Goal: Task Accomplishment & Management: Use online tool/utility

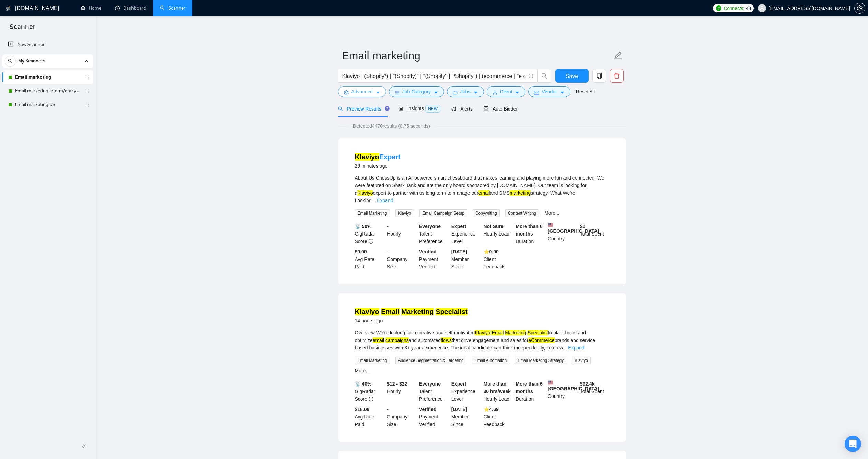
click at [376, 95] on icon "caret-down" at bounding box center [378, 92] width 5 height 5
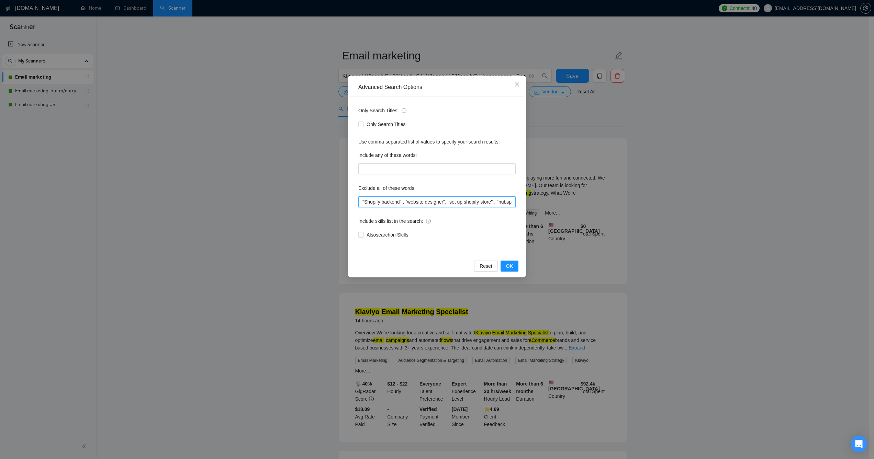
click at [361, 199] on input ""Shopify backend" , "website designer", "set up shopify store" , "hubspot" , "H…" at bounding box center [436, 201] width 157 height 11
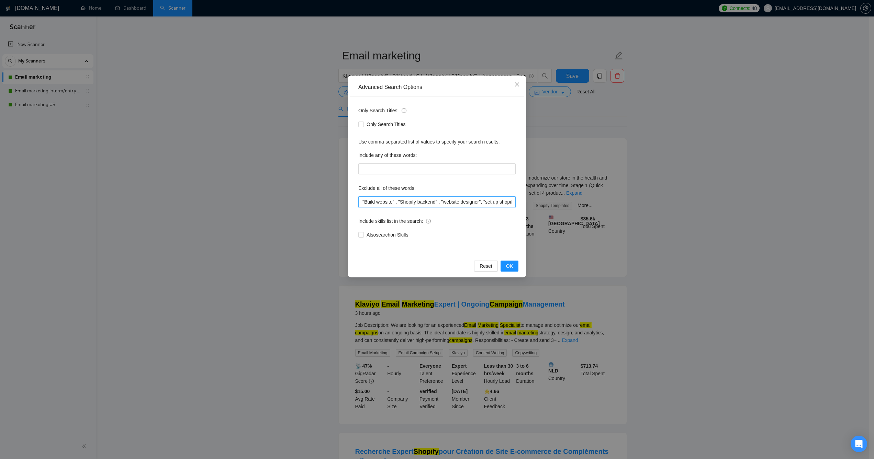
click at [363, 201] on input ""Build website" , "Shopify backend" , "website designer", "set up shopify store…" at bounding box center [436, 201] width 157 height 11
click at [362, 199] on input "Shopify Store Rebuild", "Build website" , "Shopify backend" , "website designer…" at bounding box center [436, 201] width 157 height 11
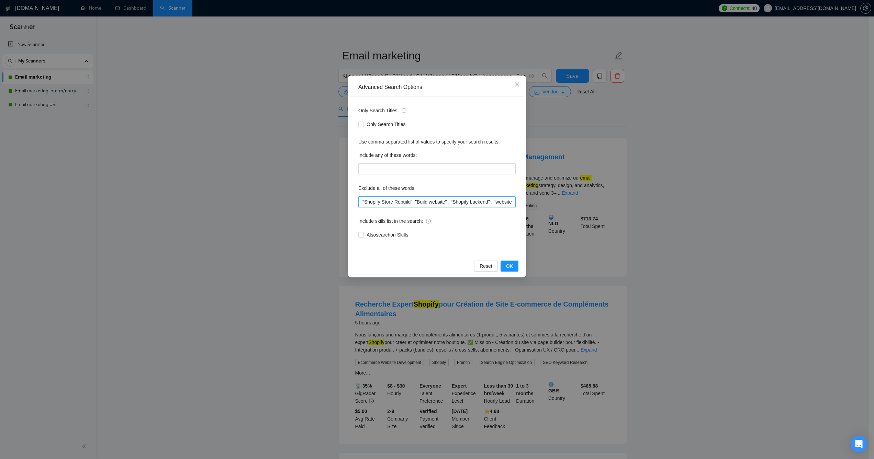
click at [362, 203] on input ""Shopify Store Rebuild", "Build website" , "Shopify backend" , "website designe…" at bounding box center [436, 201] width 157 height 11
click at [363, 200] on input ""Build E-Comm Website" , "Shopify Store Rebuild", "Build website" , "Shopify ba…" at bounding box center [436, 201] width 157 height 11
type input ""Build E-Comm Website" , "Shopify Store Rebuild", "Build website" , "Shopify ba…"
click at [500, 261] on button "OK" at bounding box center [509, 266] width 18 height 11
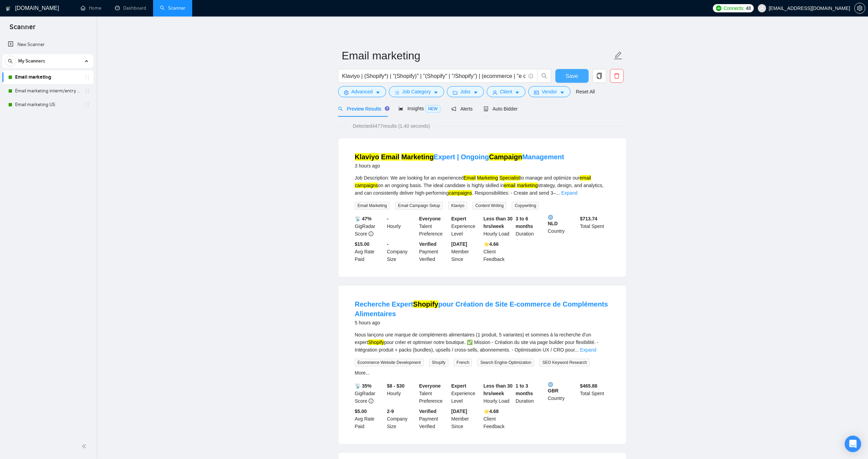
click at [568, 83] on button "Save" at bounding box center [572, 76] width 33 height 14
click at [56, 92] on link "Email marketing interm/entry level" at bounding box center [47, 91] width 65 height 14
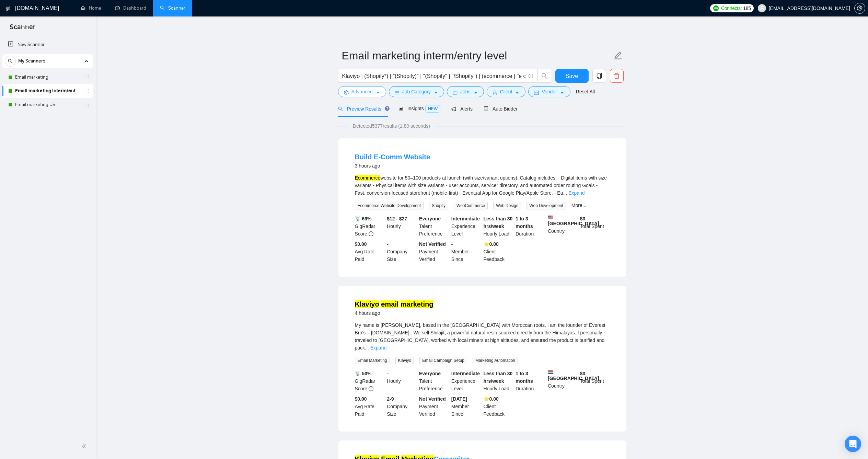
click at [367, 95] on span "Advanced" at bounding box center [362, 92] width 21 height 8
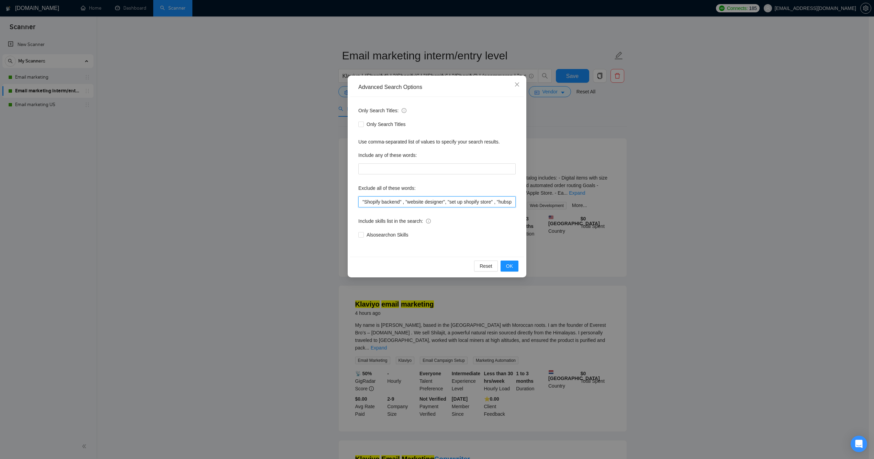
click at [398, 199] on input ""Shopify backend" , "website designer", "set up shopify store" , "hubspot" , "H…" at bounding box center [436, 201] width 157 height 11
paste input ""Build E-Comm Website" , "Shopify Store Rebuild", "Build website" ,"
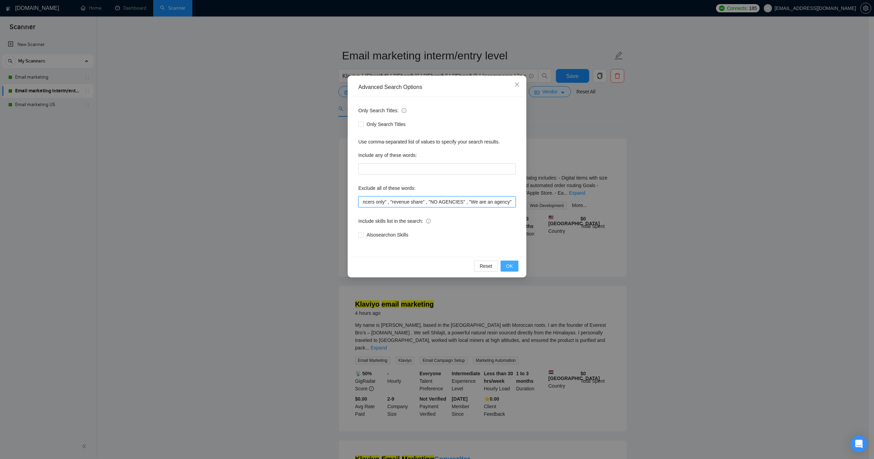
type input ""Build E-Comm Website" , "Shopify Store Rebuild", "Build website" , "Shopify ba…"
click at [507, 264] on span "OK" at bounding box center [509, 266] width 7 height 8
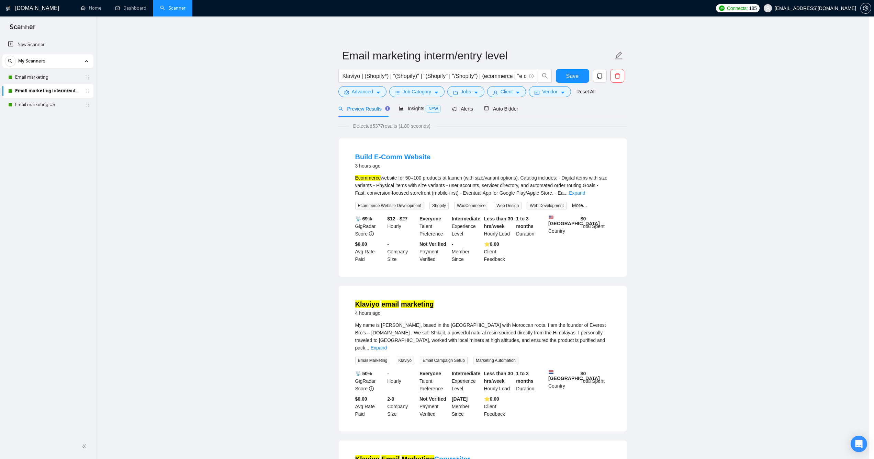
scroll to position [0, 0]
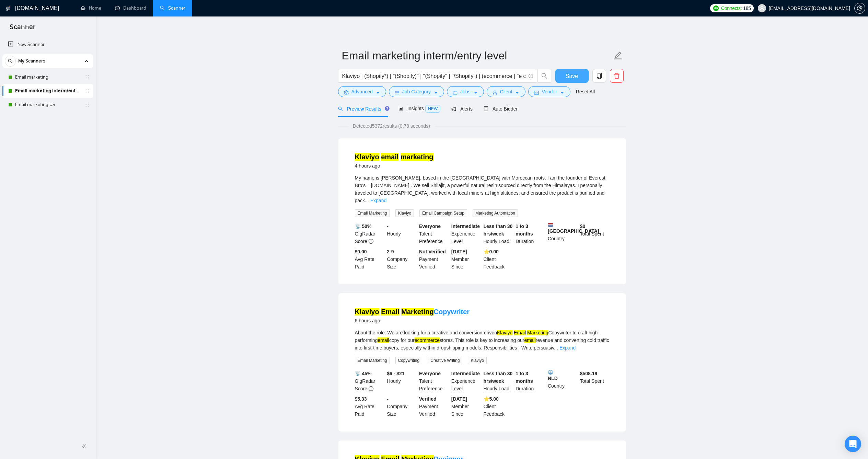
click at [566, 80] on span "Save" at bounding box center [572, 76] width 12 height 9
click at [55, 106] on link "Email marketing US" at bounding box center [47, 105] width 65 height 14
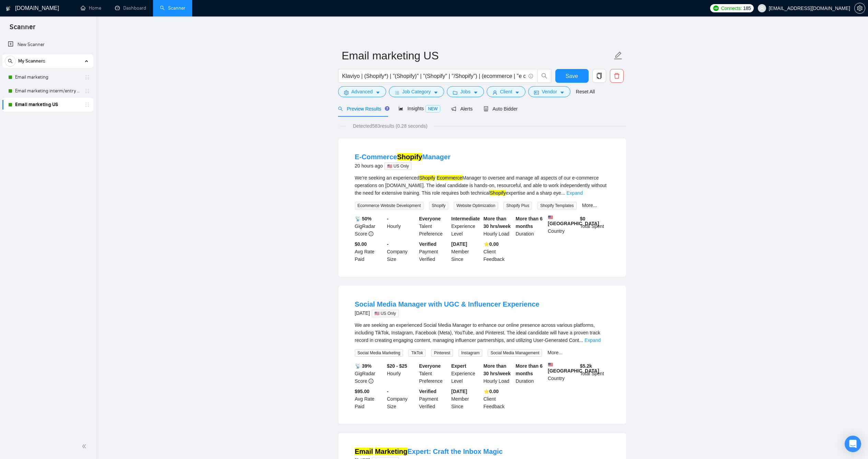
click at [337, 97] on div "Advanced" at bounding box center [362, 91] width 51 height 11
click at [338, 97] on button "Advanced" at bounding box center [362, 91] width 48 height 11
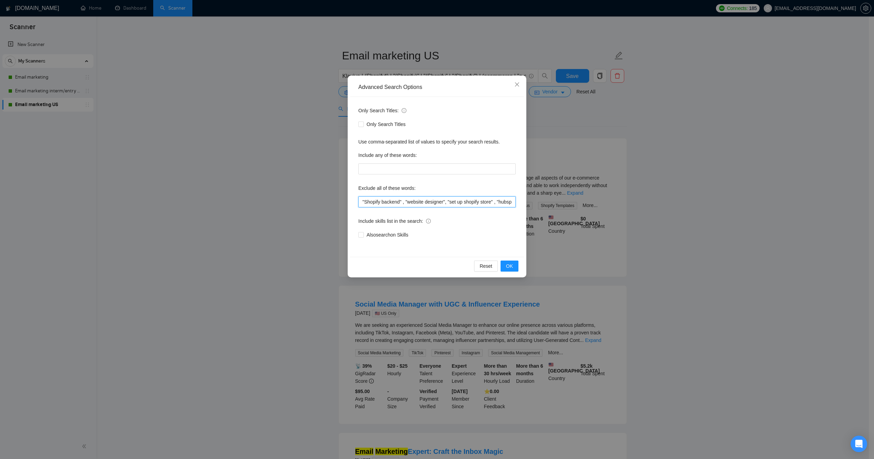
click at [390, 206] on input ""Shopify backend" , "website designer", "set up shopify store" , "hubspot" , "H…" at bounding box center [436, 201] width 157 height 11
click at [389, 205] on input ""Shopify backend" , "website designer", "set up shopify store" , "hubspot" , "H…" at bounding box center [436, 201] width 157 height 11
paste input ""Build E-Comm Website" , "Shopify Store Rebuild", "Build website" ,"
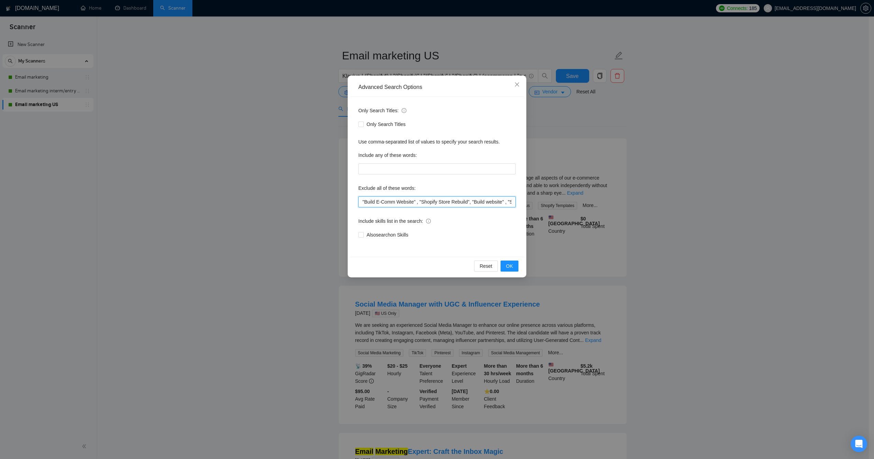
scroll to position [0, 1484]
type input ""Build E-Comm Website" , "Shopify Store Rebuild", "Build website" , "Shopify ba…"
click at [506, 263] on span "OK" at bounding box center [509, 266] width 7 height 8
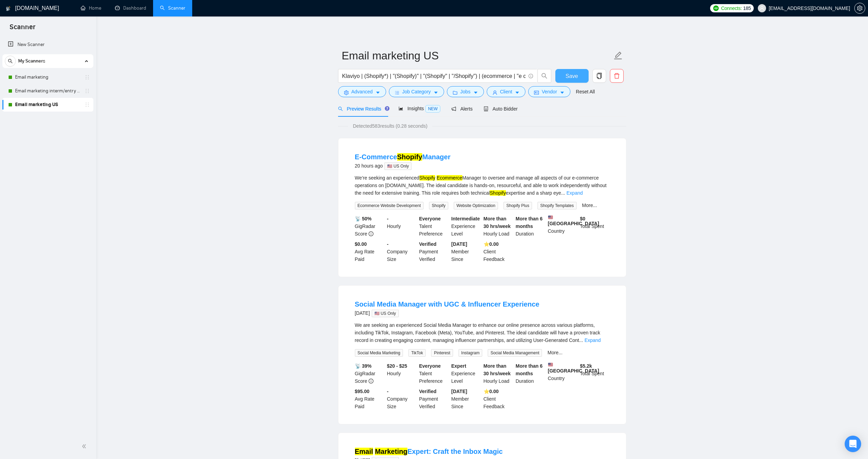
click at [560, 83] on button "Save" at bounding box center [572, 76] width 33 height 14
click at [64, 80] on link "Email marketing" at bounding box center [47, 77] width 65 height 14
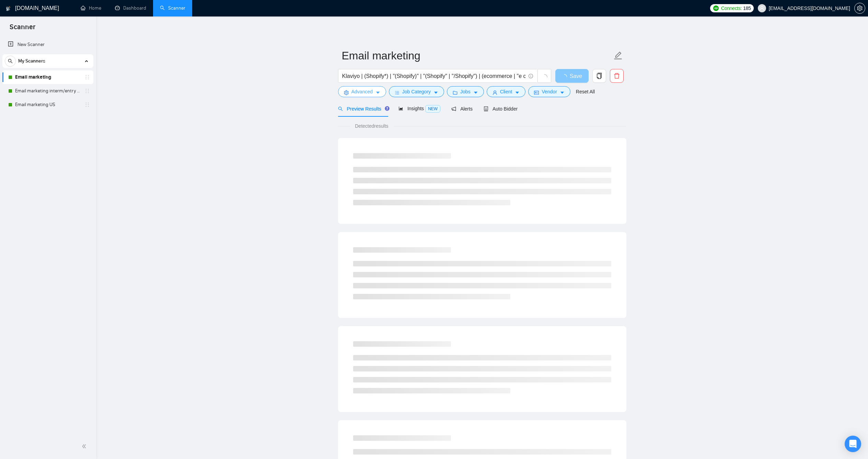
click at [365, 97] on button "Advanced" at bounding box center [362, 91] width 48 height 11
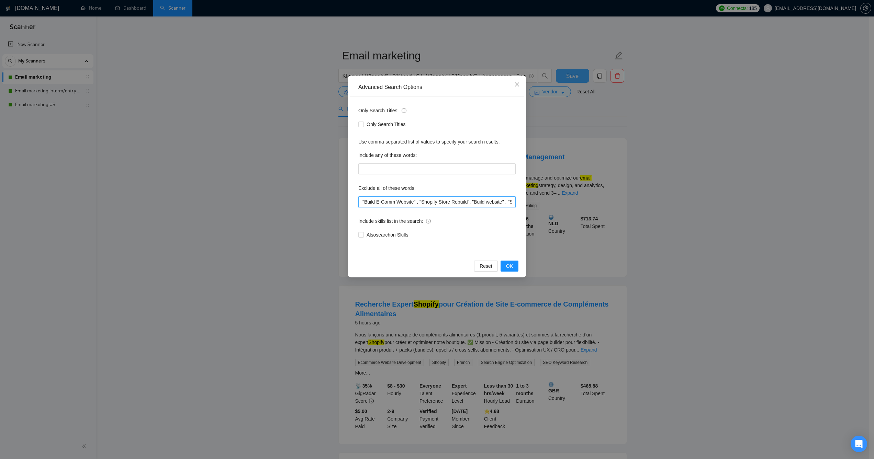
click at [363, 200] on input ""Build E-Comm Website" , "Shopify Store Rebuild", "Build website" , "Shopify ba…" at bounding box center [436, 201] width 157 height 11
type input ""Cold Outreach" , "Build E-Comm Website" , "Shopify Store Rebuild", "Build webs…"
click at [506, 267] on span "OK" at bounding box center [509, 266] width 7 height 8
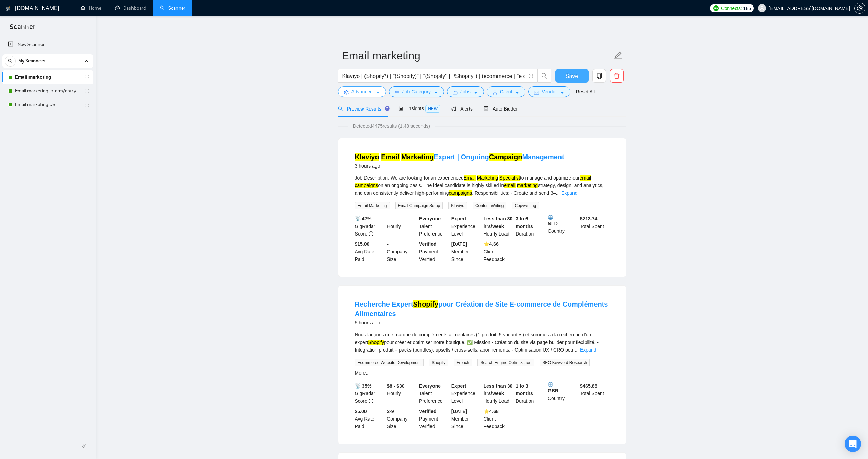
click at [352, 95] on span "Advanced" at bounding box center [362, 92] width 21 height 8
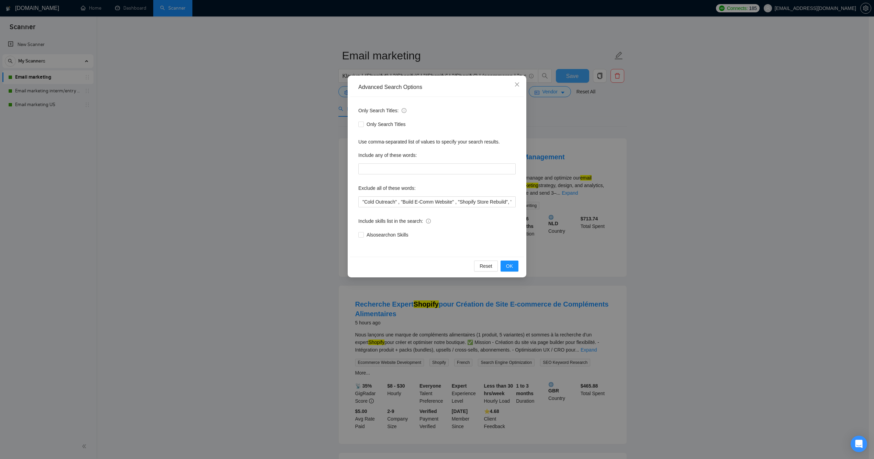
click at [282, 124] on div "Advanced Search Options Only Search Titles: Only Search Titles Use comma-separa…" at bounding box center [437, 229] width 874 height 459
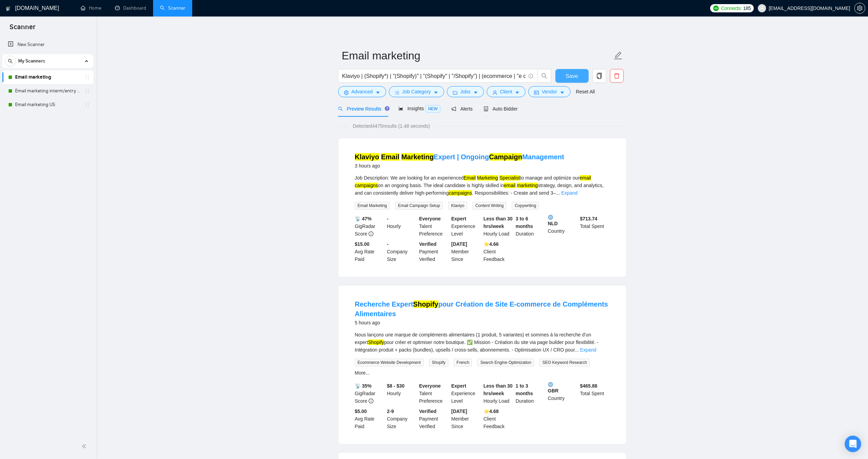
click at [578, 83] on button "Save" at bounding box center [572, 76] width 33 height 14
click at [62, 92] on link "Email marketing interm/entry level" at bounding box center [47, 91] width 65 height 14
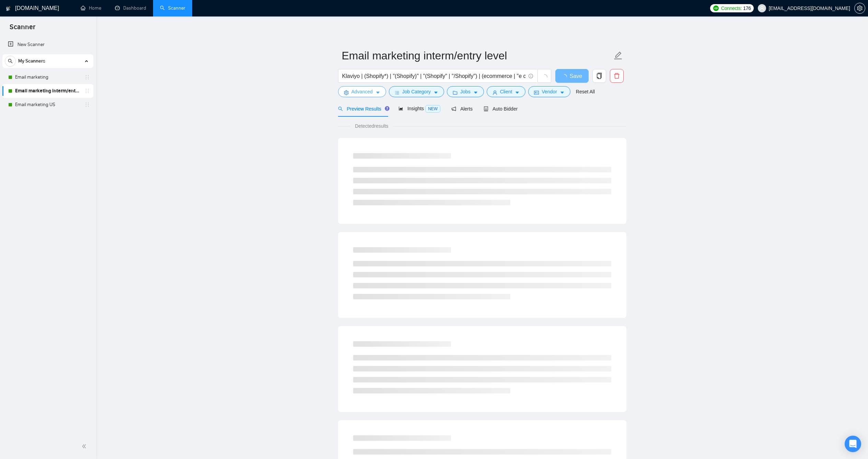
click at [363, 95] on span "Advanced" at bounding box center [362, 92] width 21 height 8
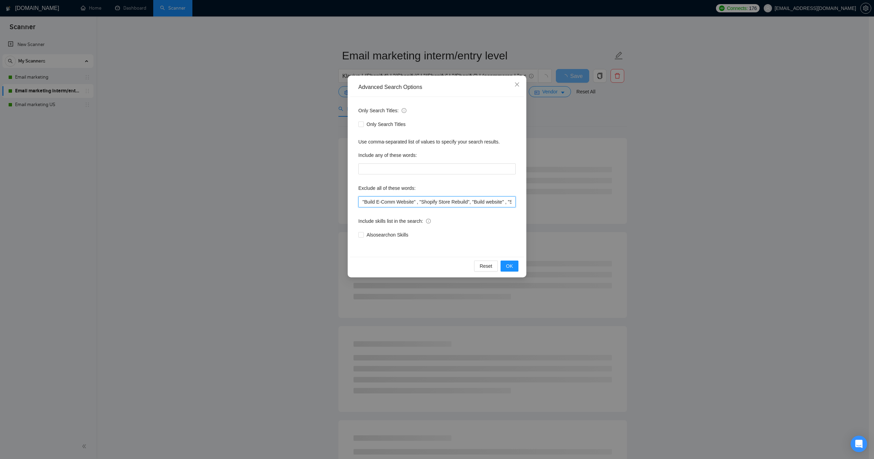
click at [381, 202] on input ""Build E-Comm Website" , "Shopify Store Rebuild", "Build website" , "Shopify ba…" at bounding box center [436, 201] width 157 height 11
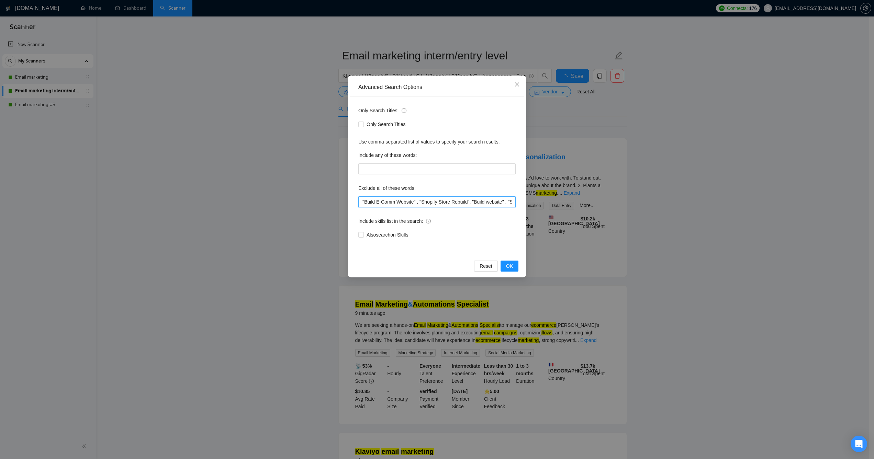
click at [381, 202] on input ""Build E-Comm Website" , "Shopify Store Rebuild", "Build website" , "Shopify ba…" at bounding box center [436, 201] width 157 height 11
paste input ""Cold Outreach" ,"
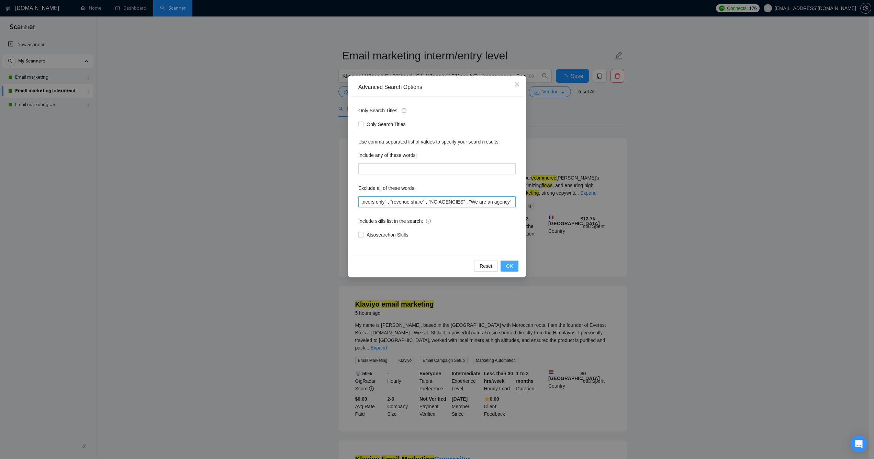
type input ""Cold Outreach" , "Build E-Comm Website" , "Shopify Store Rebuild", "Build webs…"
click at [506, 270] on span "OK" at bounding box center [509, 266] width 7 height 8
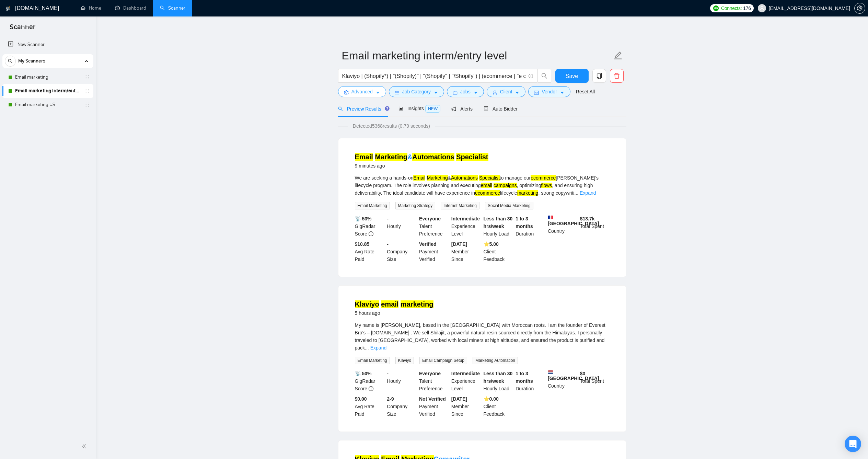
click at [355, 95] on span "Advanced" at bounding box center [362, 92] width 21 height 8
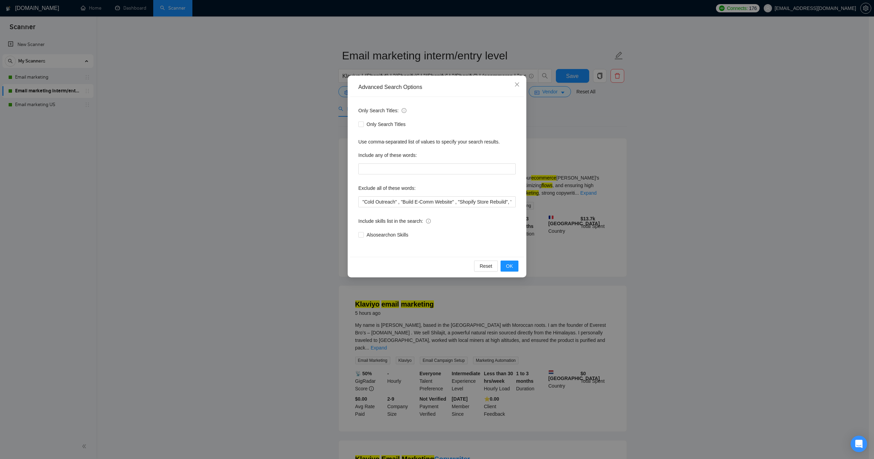
click at [309, 128] on div "Advanced Search Options Only Search Titles: Only Search Titles Use comma-separa…" at bounding box center [437, 229] width 874 height 459
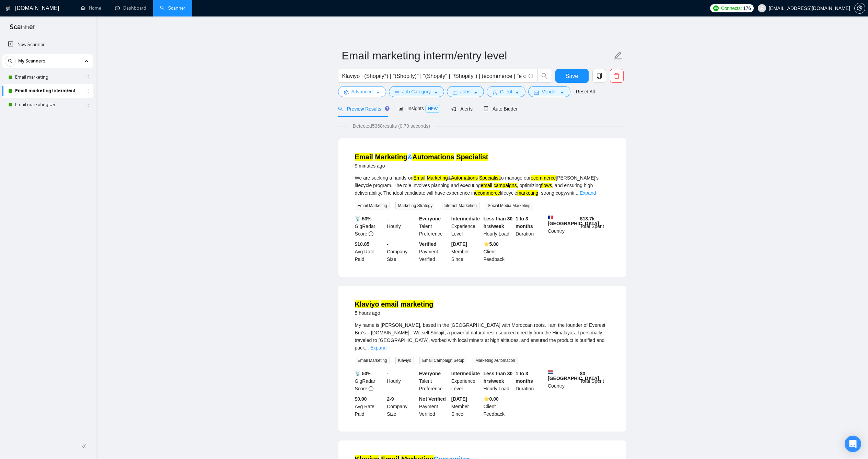
click at [346, 97] on button "Advanced" at bounding box center [362, 91] width 48 height 11
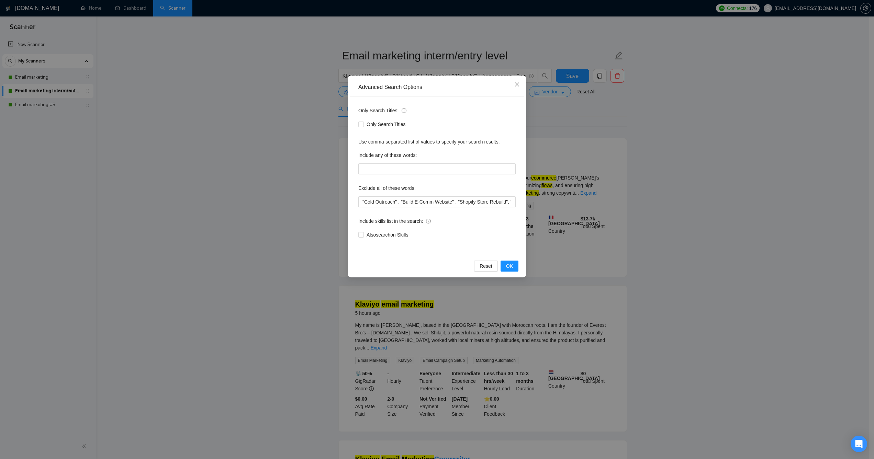
click at [272, 131] on div "Advanced Search Options Only Search Titles: Only Search Titles Use comma-separa…" at bounding box center [437, 229] width 874 height 459
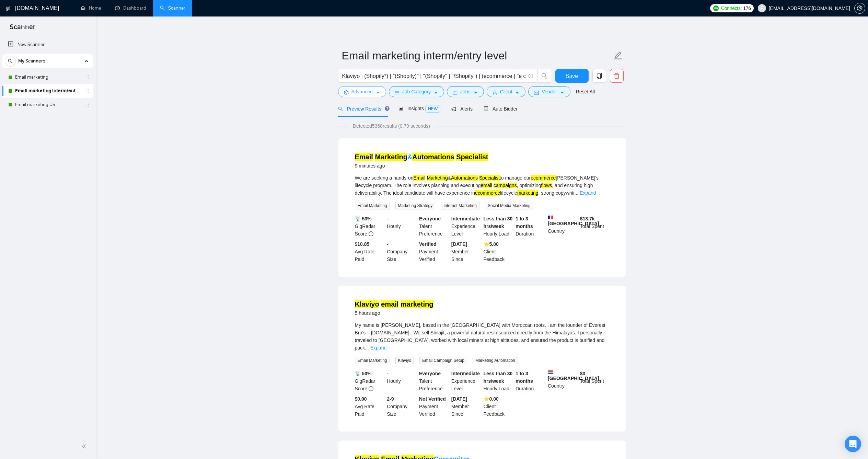
click at [380, 97] on button "Advanced" at bounding box center [362, 91] width 48 height 11
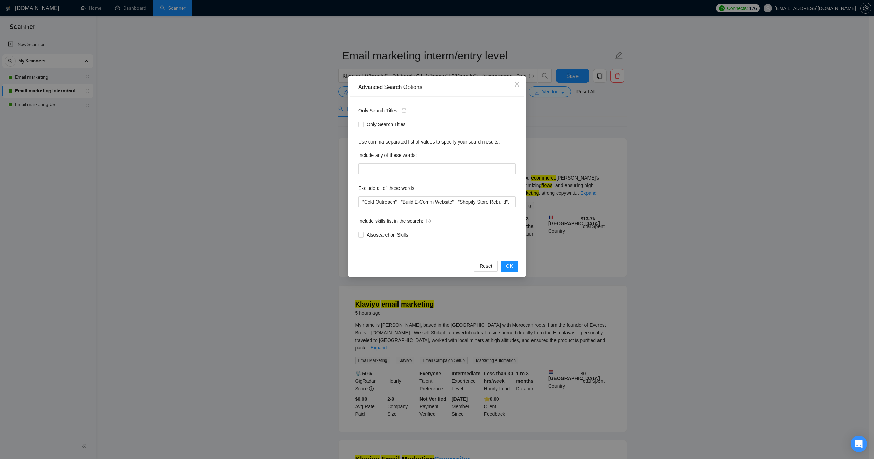
click at [281, 135] on div "Advanced Search Options Only Search Titles: Only Search Titles Use comma-separa…" at bounding box center [437, 229] width 874 height 459
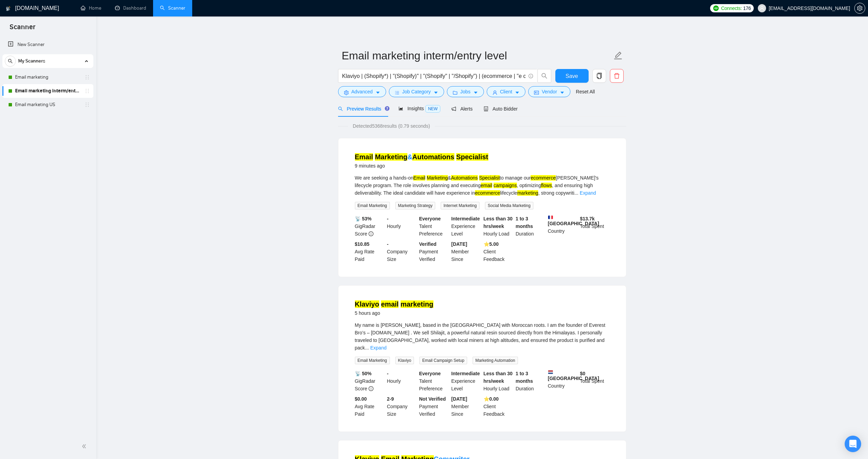
click at [554, 86] on div "Save" at bounding box center [572, 77] width 36 height 17
click at [556, 83] on button "Save" at bounding box center [572, 76] width 33 height 14
click at [31, 106] on link "Email marketing US" at bounding box center [47, 105] width 65 height 14
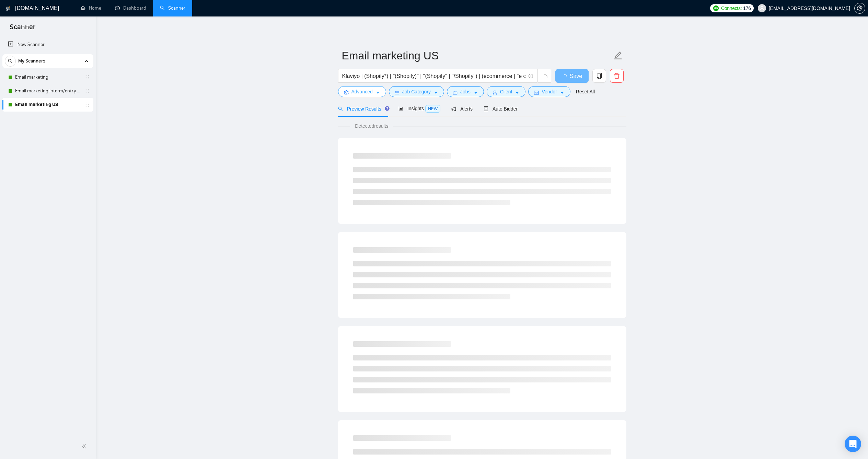
click at [359, 95] on span "Advanced" at bounding box center [362, 92] width 21 height 8
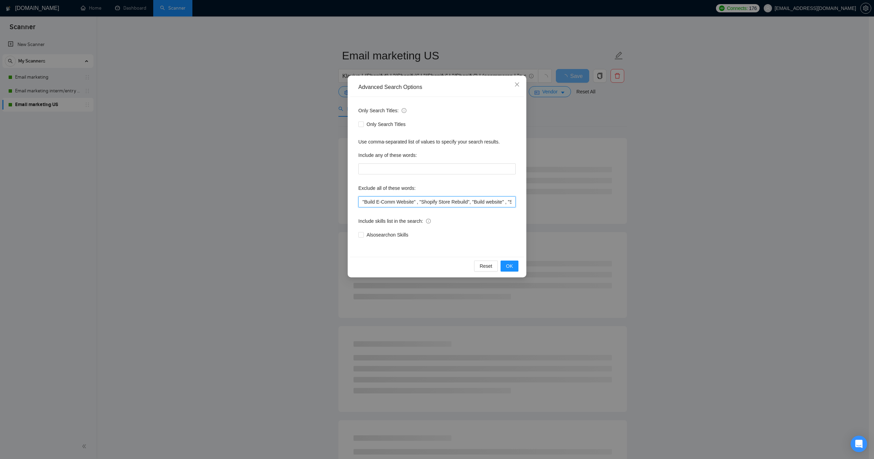
click at [388, 201] on input ""Build E-Comm Website" , "Shopify Store Rebuild", "Build website" , "Shopify ba…" at bounding box center [436, 201] width 157 height 11
paste input ""Cold Outreach" ,"
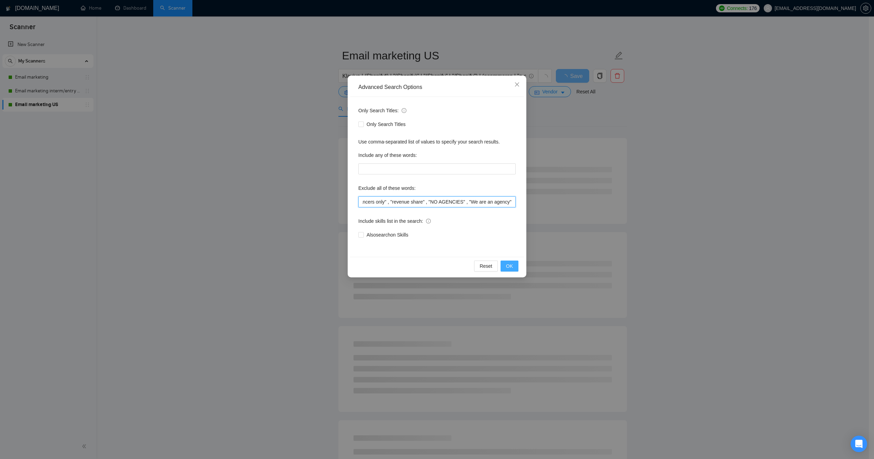
type input ""Cold Outreach" , "Build E-Comm Website" , "Shopify Store Rebuild", "Build webs…"
click at [506, 266] on span "OK" at bounding box center [509, 266] width 7 height 8
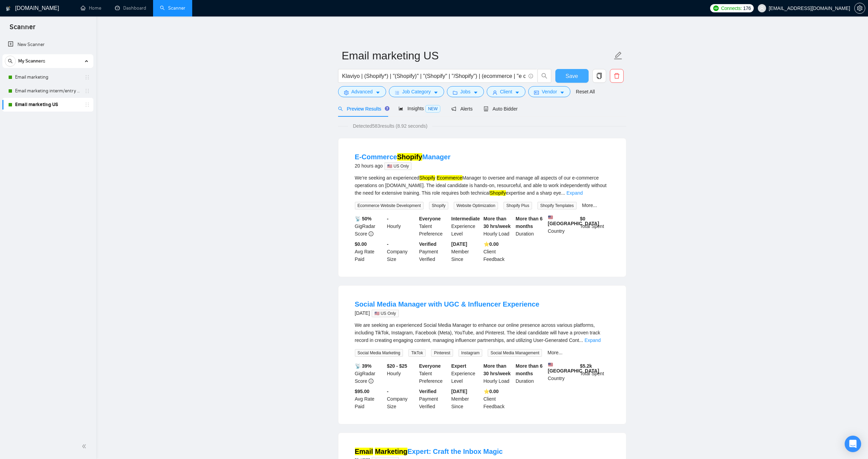
click at [576, 83] on button "Save" at bounding box center [572, 76] width 33 height 14
click at [367, 95] on span "Advanced" at bounding box center [362, 92] width 21 height 8
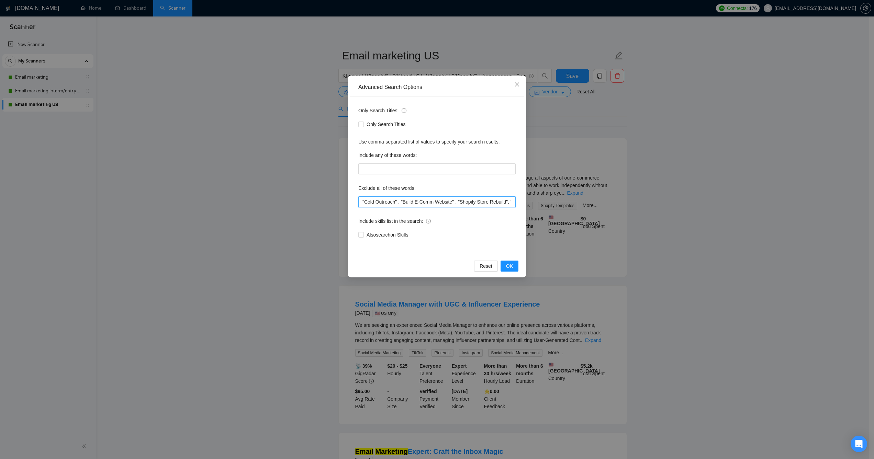
click at [494, 198] on input ""Cold Outreach" , "Build E-Comm Website" , "Shopify Store Rebuild", "Build webs…" at bounding box center [436, 201] width 157 height 11
click at [514, 87] on span "Close" at bounding box center [516, 85] width 19 height 19
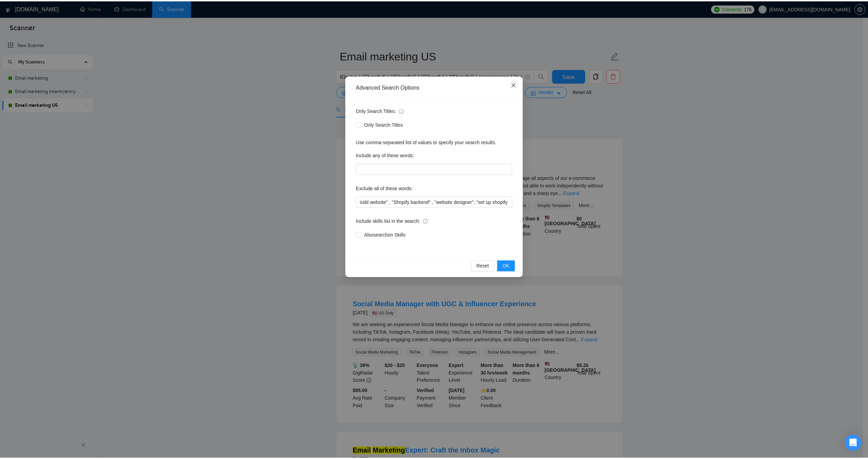
scroll to position [0, 0]
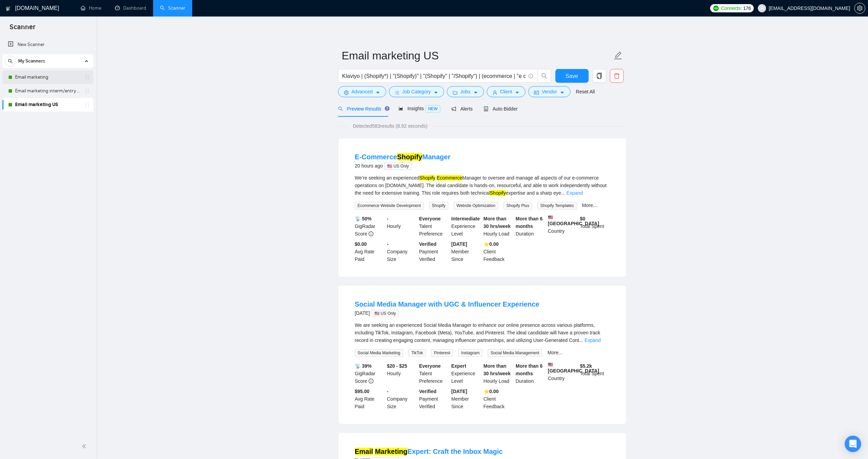
click at [30, 76] on link "Email marketing" at bounding box center [47, 77] width 65 height 14
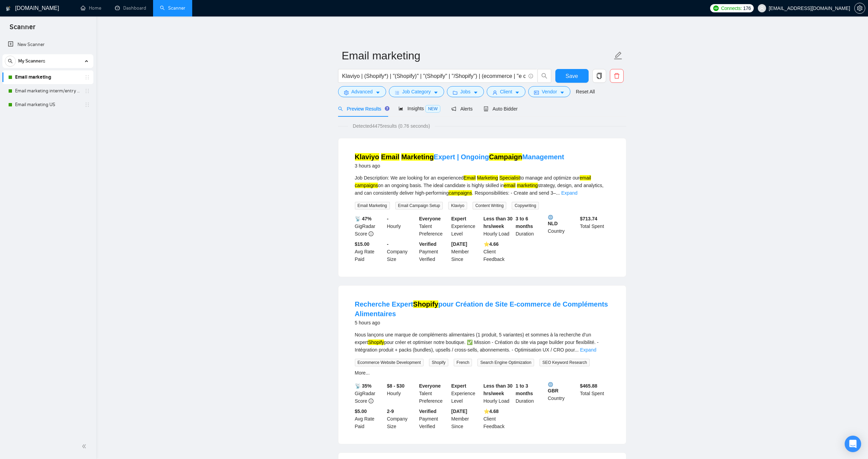
click at [33, 9] on h1 "[DOMAIN_NAME]" at bounding box center [37, 8] width 44 height 16
